Goal: Information Seeking & Learning: Find specific fact

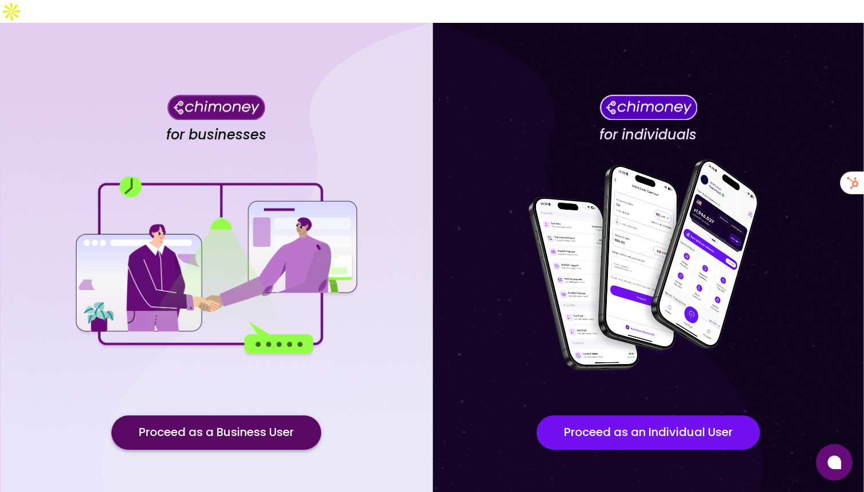
click at [302, 416] on button "Proceed as a Business User" at bounding box center [216, 433] width 210 height 34
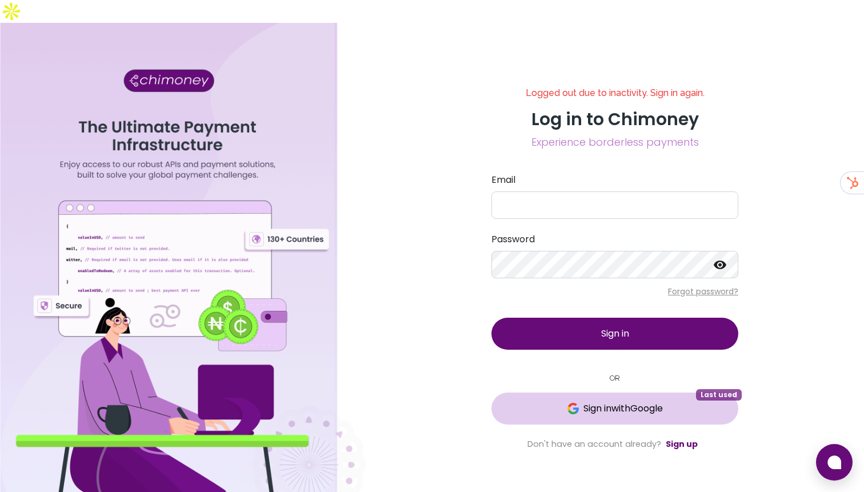
click at [581, 393] on button "Sign in with Google Last used" at bounding box center [615, 409] width 247 height 32
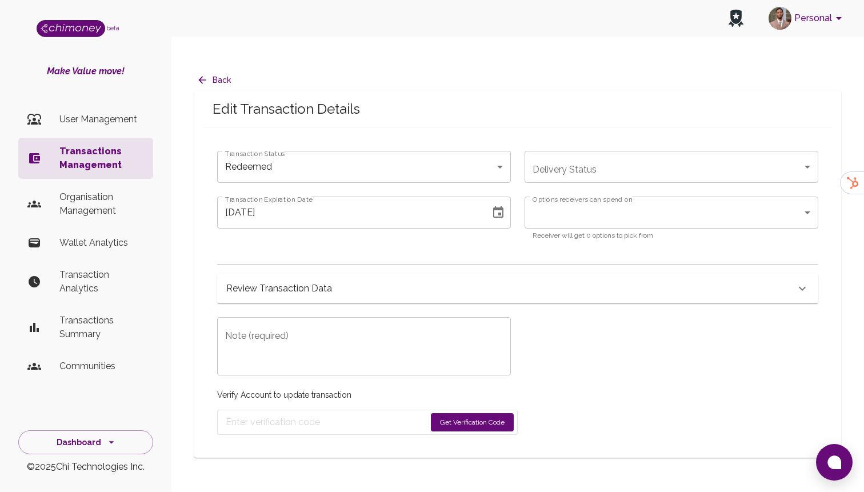
click at [215, 70] on button "Back" at bounding box center [214, 80] width 41 height 21
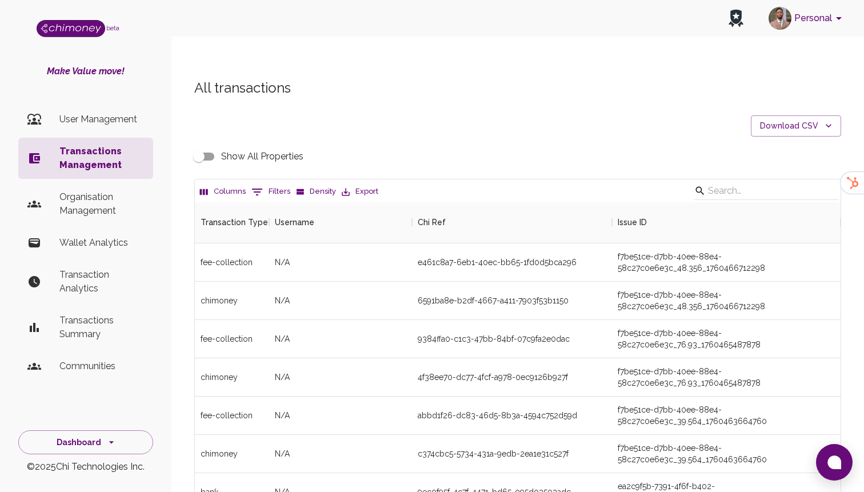
scroll to position [424, 646]
click at [256, 185] on icon "Show filters" at bounding box center [257, 192] width 14 height 14
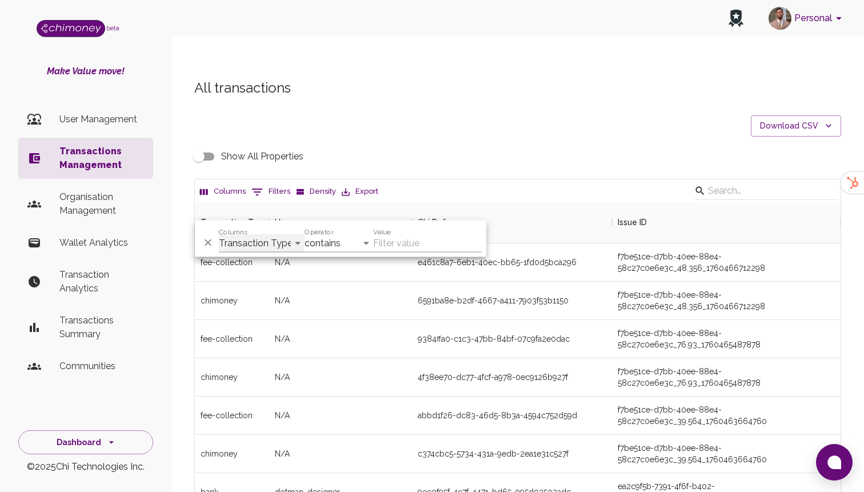
click at [285, 246] on select "Transaction Type Username Chi Ref Issue ID Value Amount Currency Fee ($) FX Rat…" at bounding box center [262, 243] width 86 height 18
select select "email"
click at [219, 234] on select "Transaction Type Username Chi Ref Issue ID Value Amount Currency Fee ($) FX Rat…" at bounding box center [262, 243] width 86 height 18
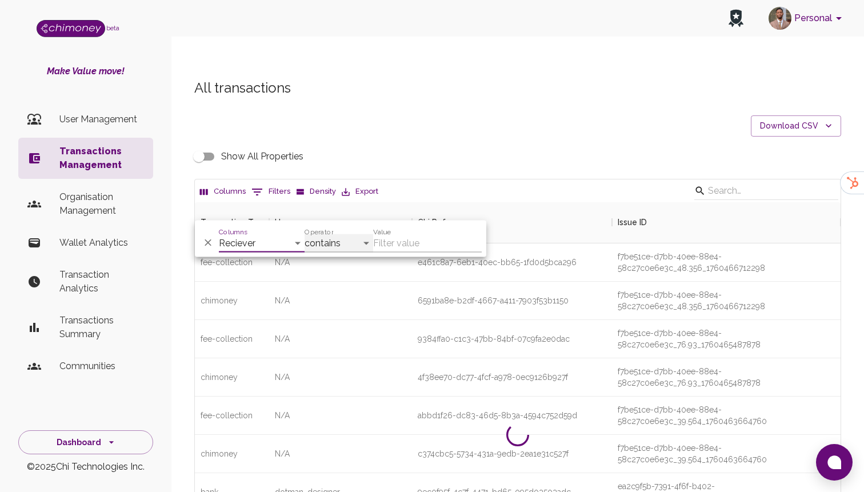
click at [354, 242] on select "contains equals starts with ends with is empty is not empty is any of" at bounding box center [339, 243] width 69 height 18
select select "equals"
click at [305, 234] on select "contains equals starts with ends with is empty is not empty is any of" at bounding box center [339, 243] width 69 height 18
click at [391, 247] on input "Value" at bounding box center [427, 243] width 109 height 18
paste input "[EMAIL_ADDRESS][DOMAIN_NAME]"
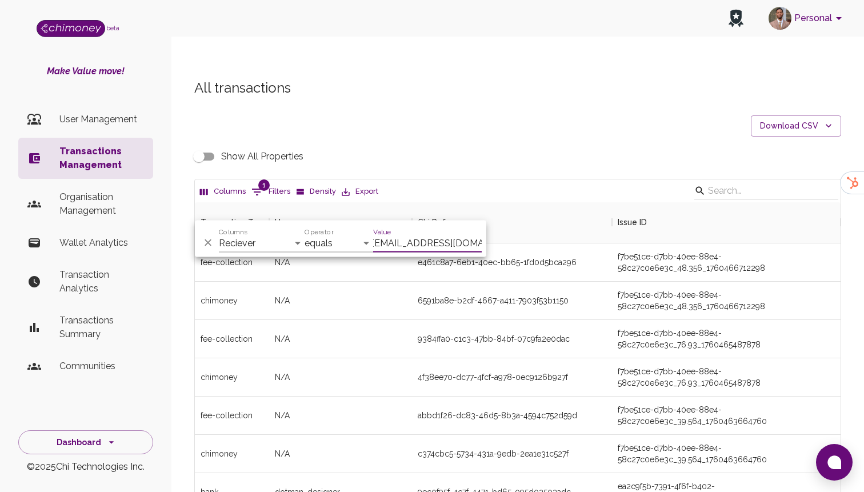
scroll to position [79, 646]
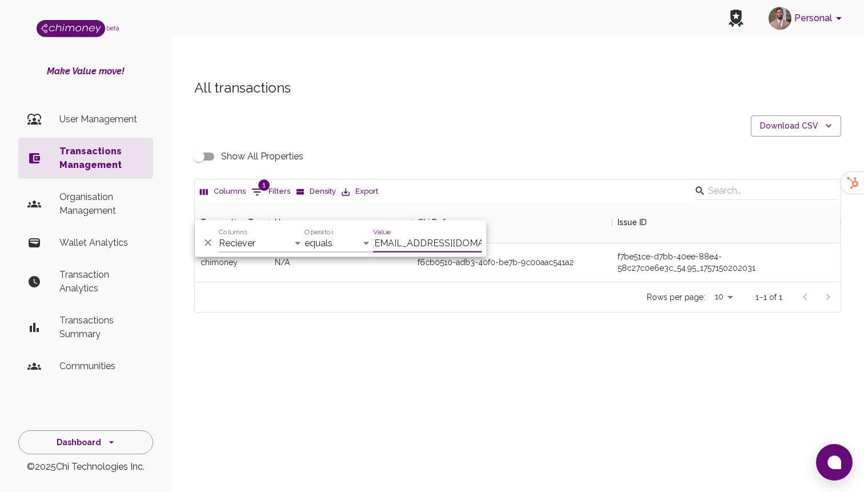
type input "[EMAIL_ADDRESS][DOMAIN_NAME]"
click at [547, 146] on div "Show All Properties" at bounding box center [517, 157] width 647 height 22
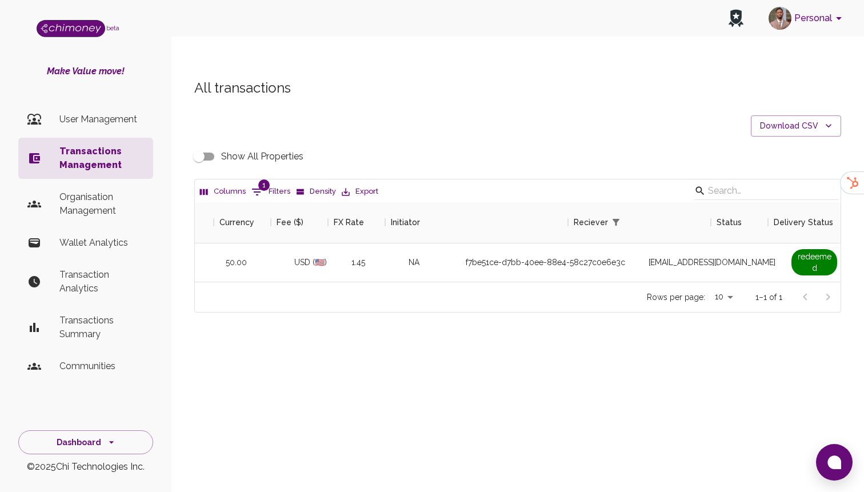
scroll to position [0, 777]
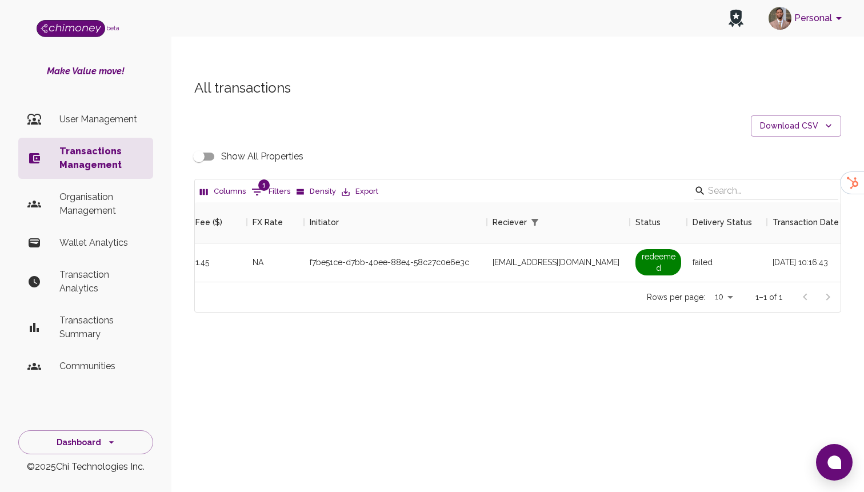
click at [185, 130] on div "All transactions Download CSV Show All Properties Columns 1 Filters Density Exp…" at bounding box center [518, 196] width 674 height 234
click at [209, 146] on input "Show All Properties" at bounding box center [198, 157] width 65 height 22
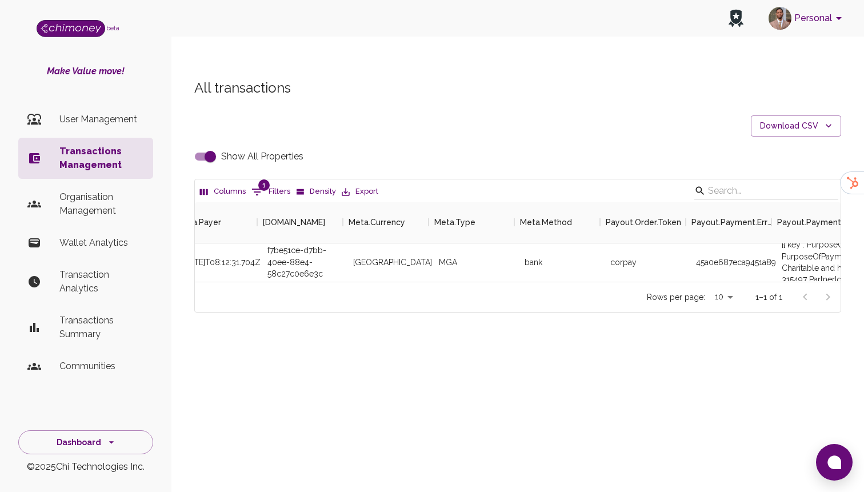
scroll to position [0, 2608]
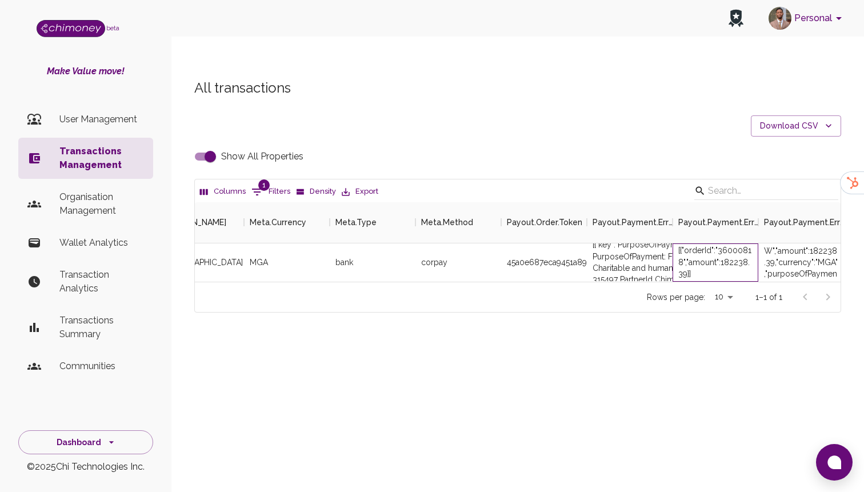
click at [735, 245] on div "[{"orderId":"36000818","amount":182238.39}]" at bounding box center [715, 262] width 74 height 34
copy div "36000818"
click at [206, 146] on input "Show All Properties" at bounding box center [210, 157] width 65 height 22
checkbox input "false"
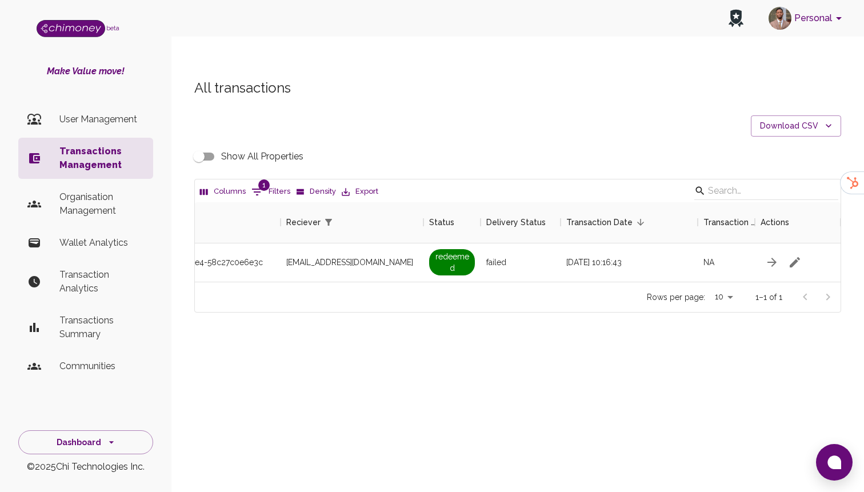
scroll to position [0, 954]
